Goal: Task Accomplishment & Management: Manage account settings

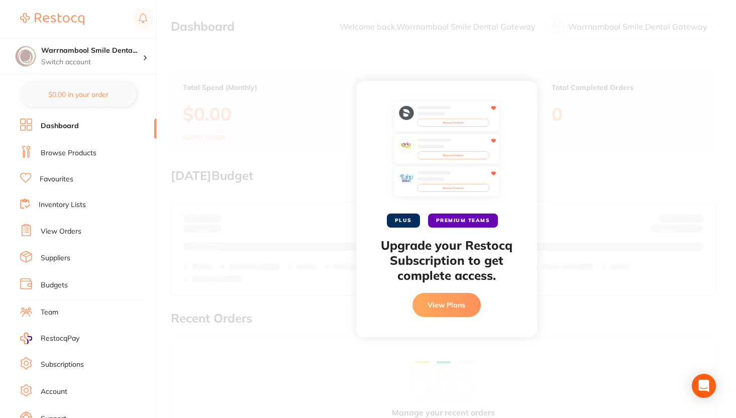
click at [312, 230] on div "PLUS PREMIUM TEAMS Upgrade your Restocq Subscription to get complete access. Vi…" at bounding box center [446, 209] width 579 height 418
click at [71, 236] on link "View Orders" at bounding box center [61, 232] width 41 height 10
